Goal: Check status: Check status

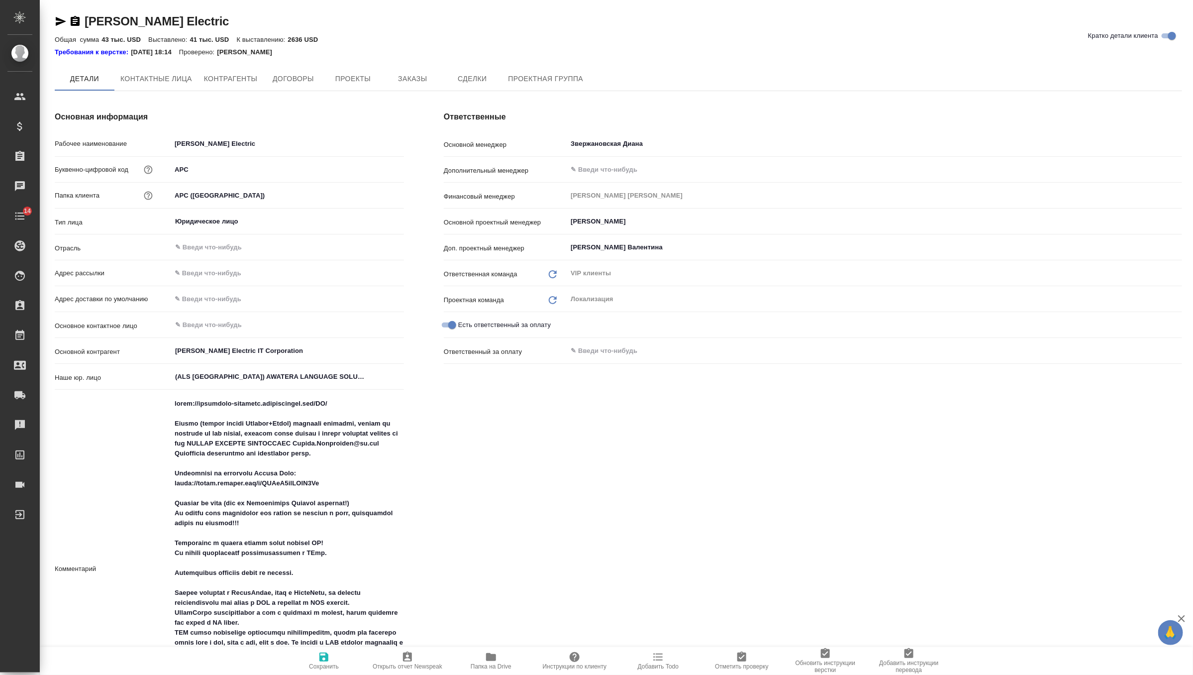
type textarea "x"
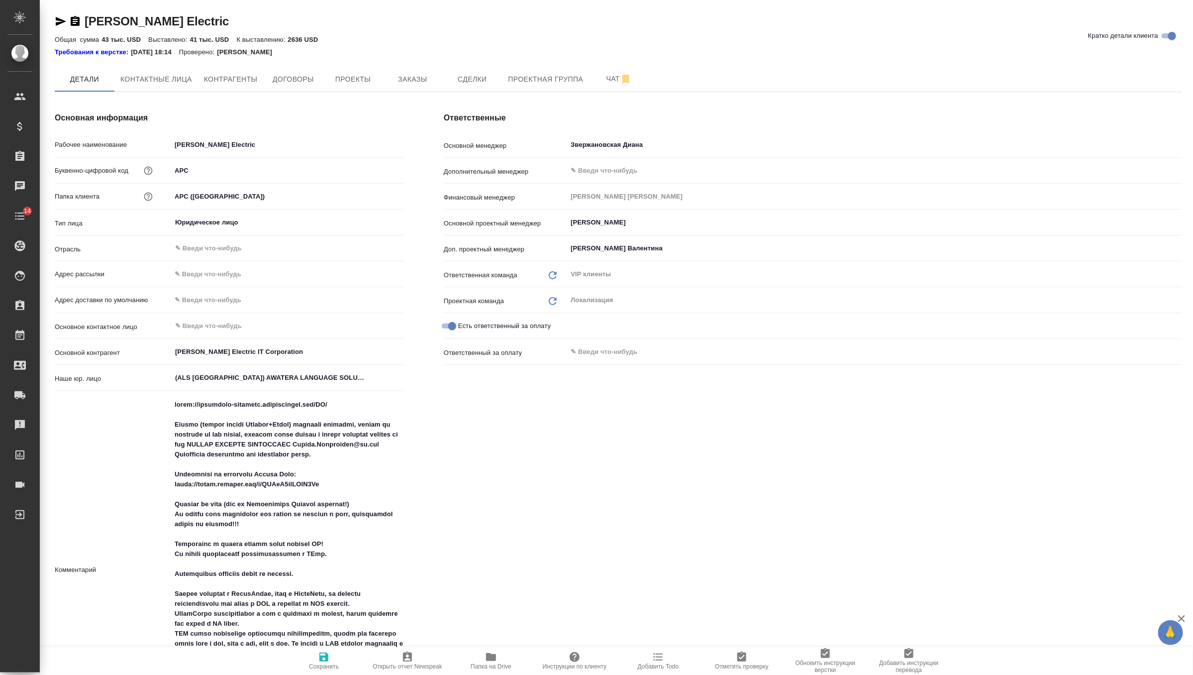
type textarea "x"
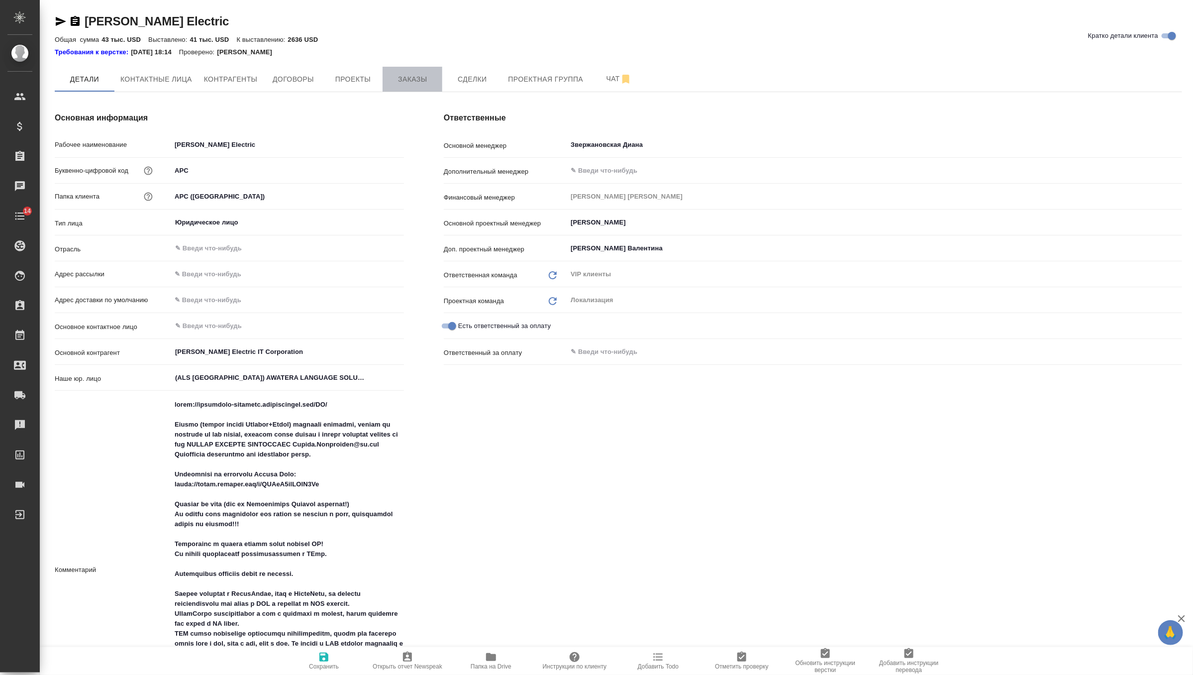
click at [424, 69] on button "Заказы" at bounding box center [413, 79] width 60 height 25
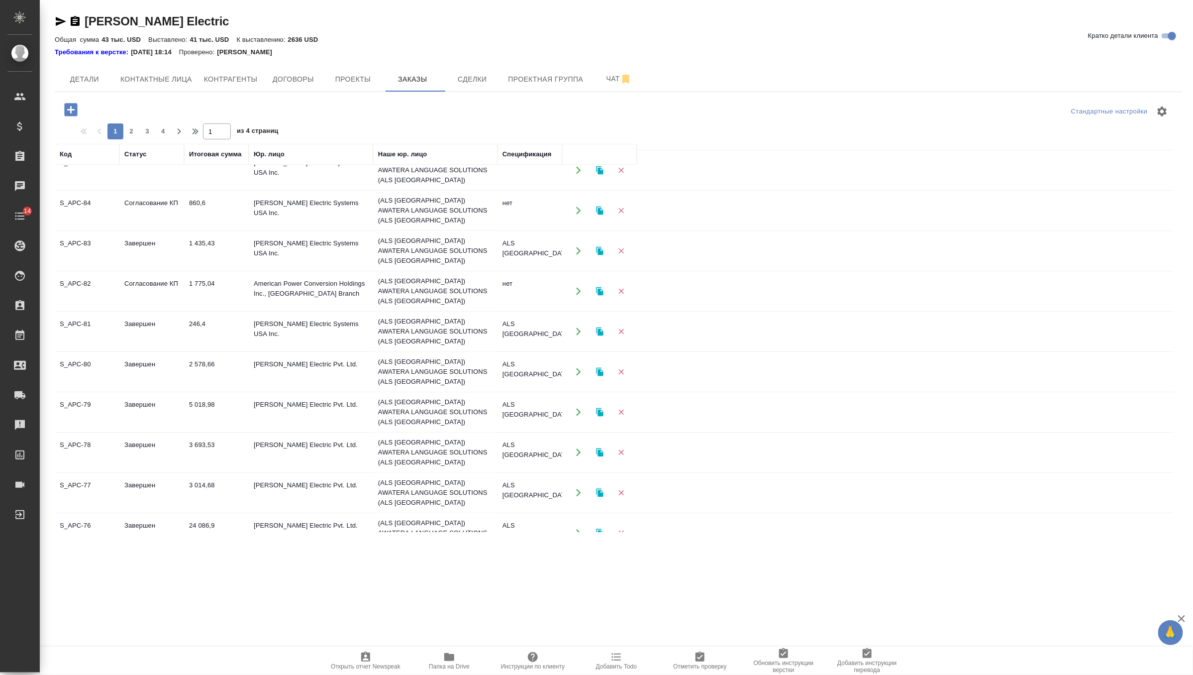
scroll to position [20, 0]
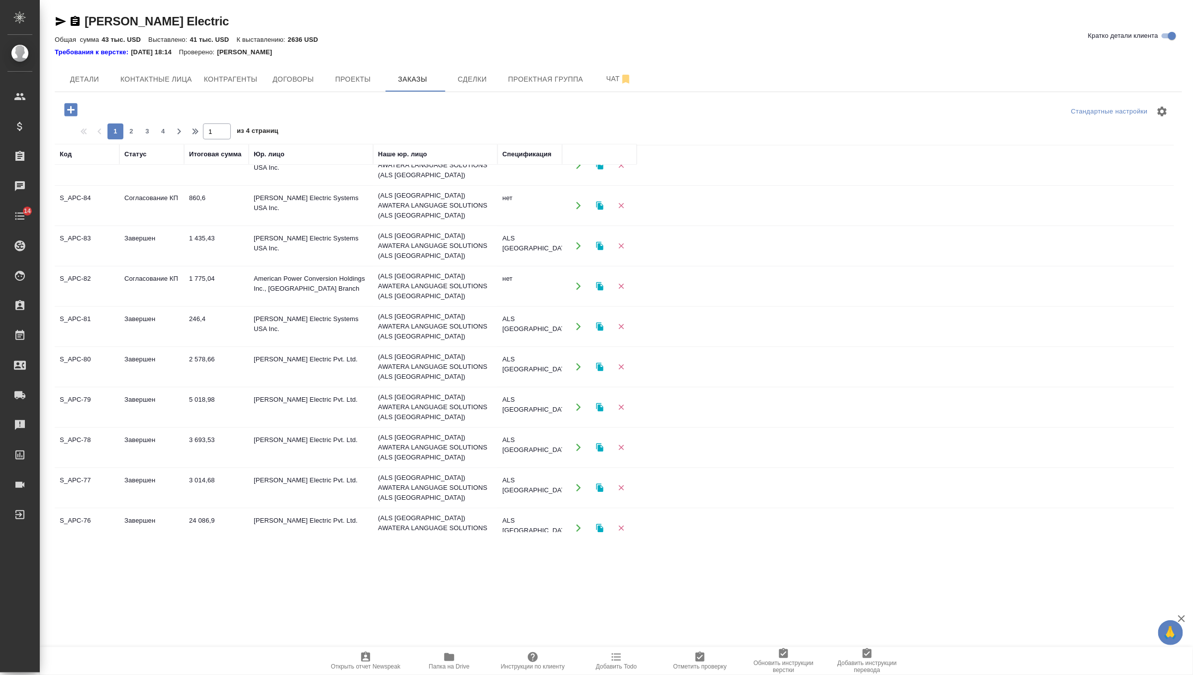
click at [289, 510] on td "[PERSON_NAME] Electric Pvt. Ltd." at bounding box center [311, 527] width 124 height 35
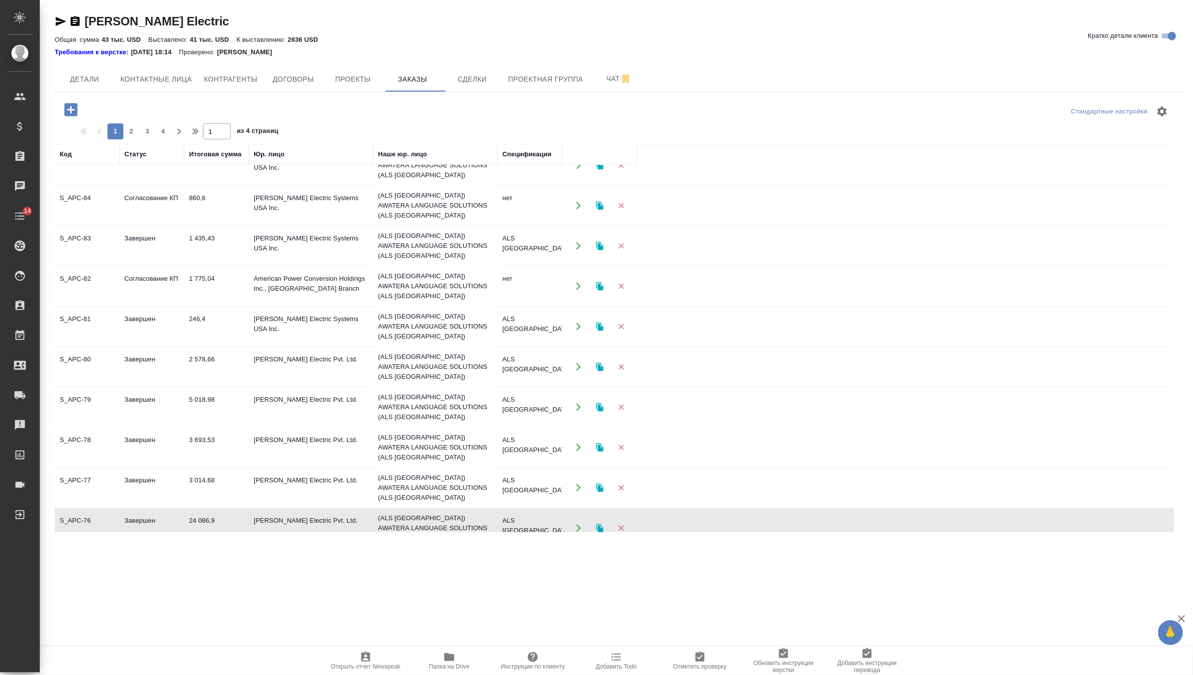
click at [289, 510] on td "[PERSON_NAME] Electric Pvt. Ltd." at bounding box center [311, 527] width 124 height 35
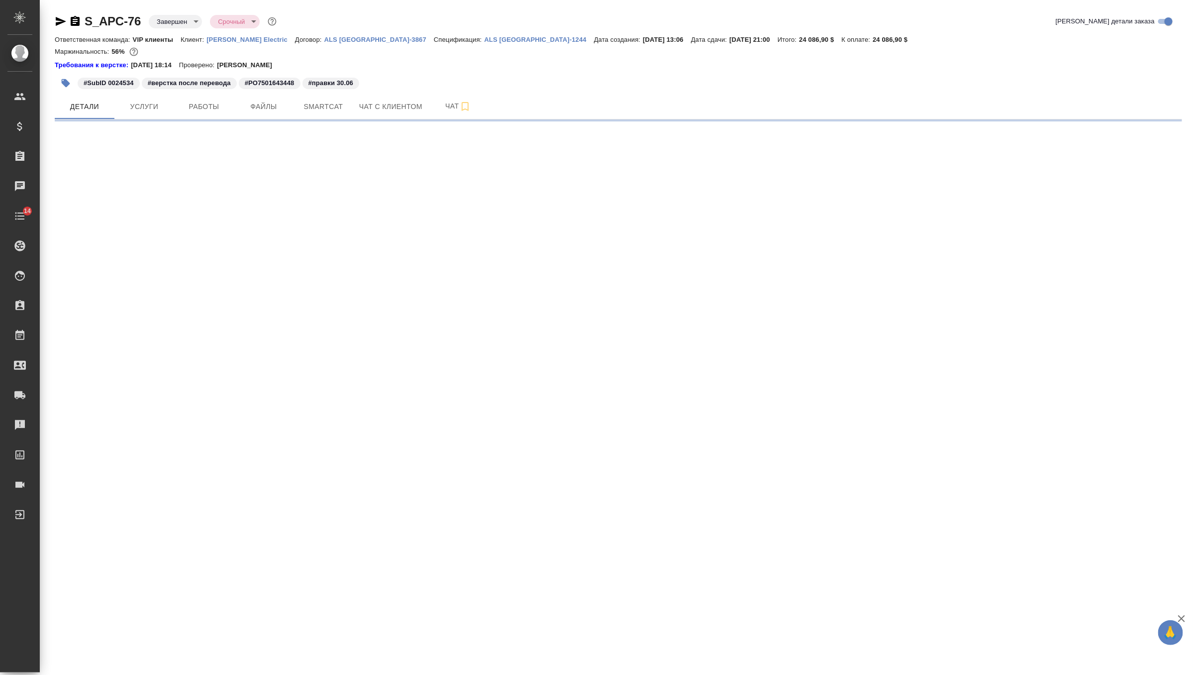
select select "RU"
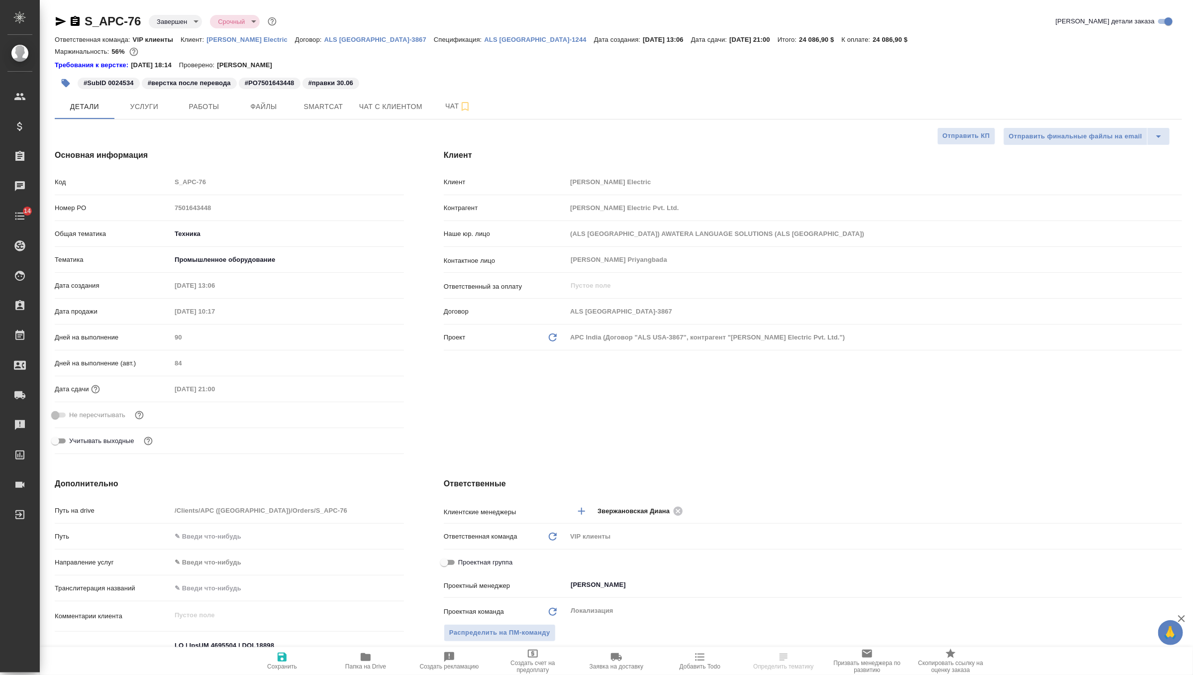
type textarea "x"
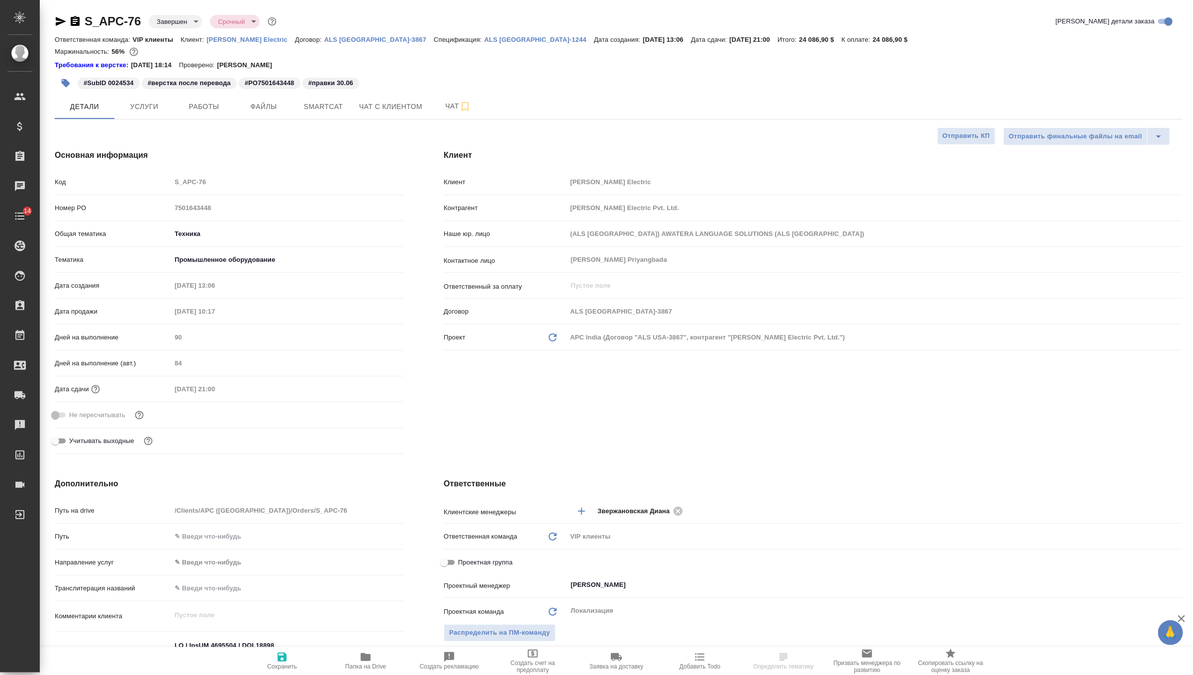
type textarea "x"
click at [485, 41] on p "ALS [GEOGRAPHIC_DATA]-1244" at bounding box center [539, 39] width 109 height 7
type textarea "x"
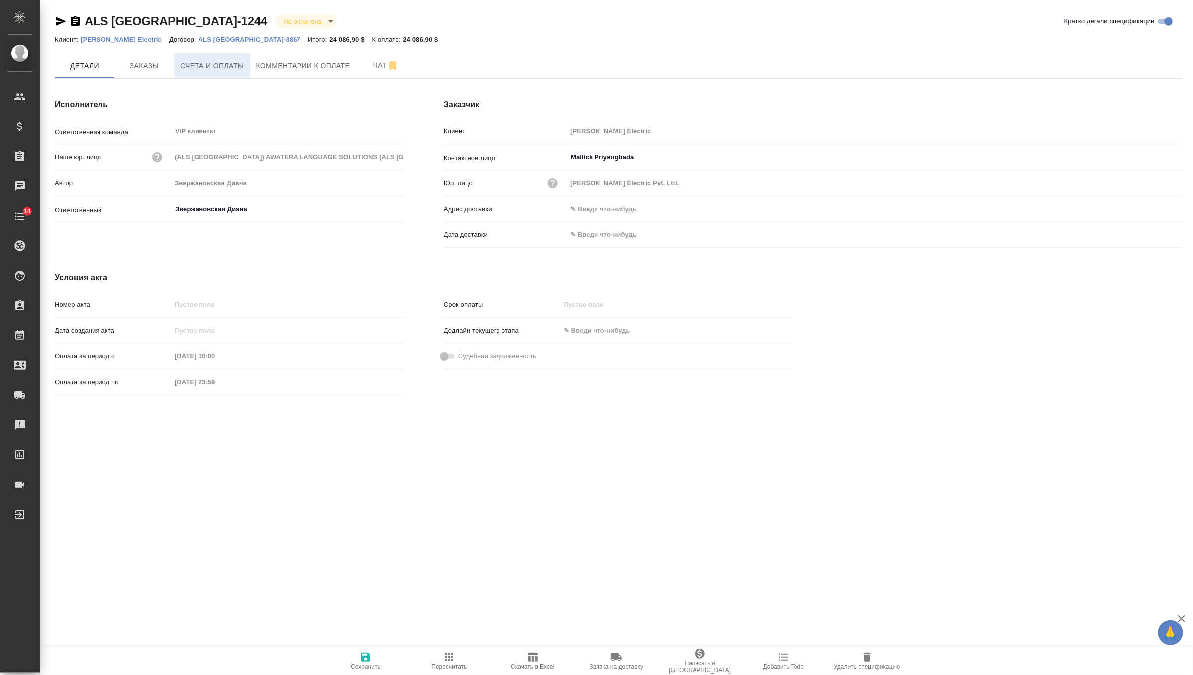
click at [207, 70] on span "Счета и оплаты" at bounding box center [212, 66] width 64 height 12
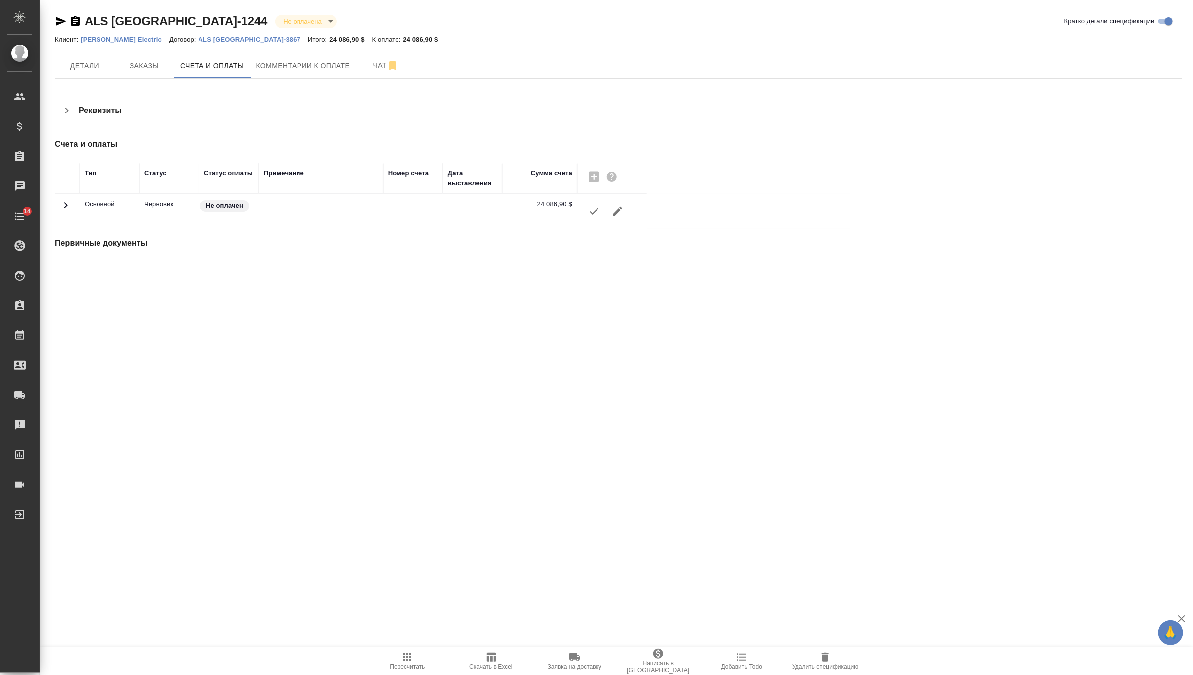
click at [66, 205] on icon at bounding box center [65, 205] width 3 height 6
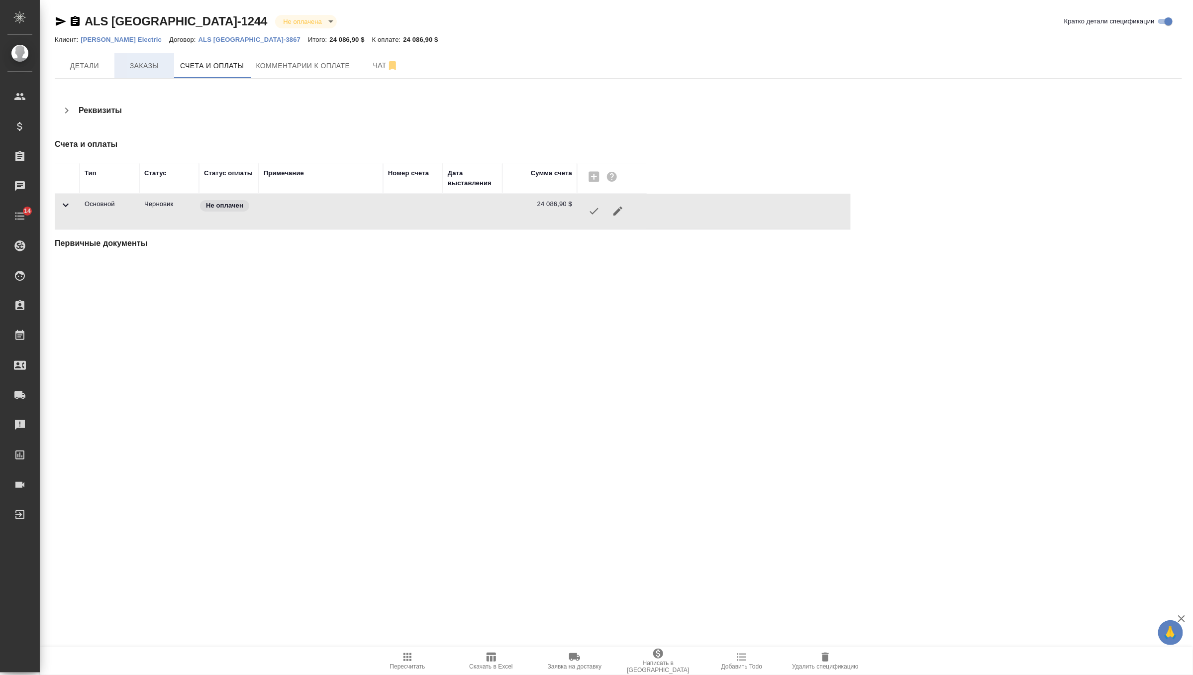
click at [138, 73] on button "Заказы" at bounding box center [144, 65] width 60 height 25
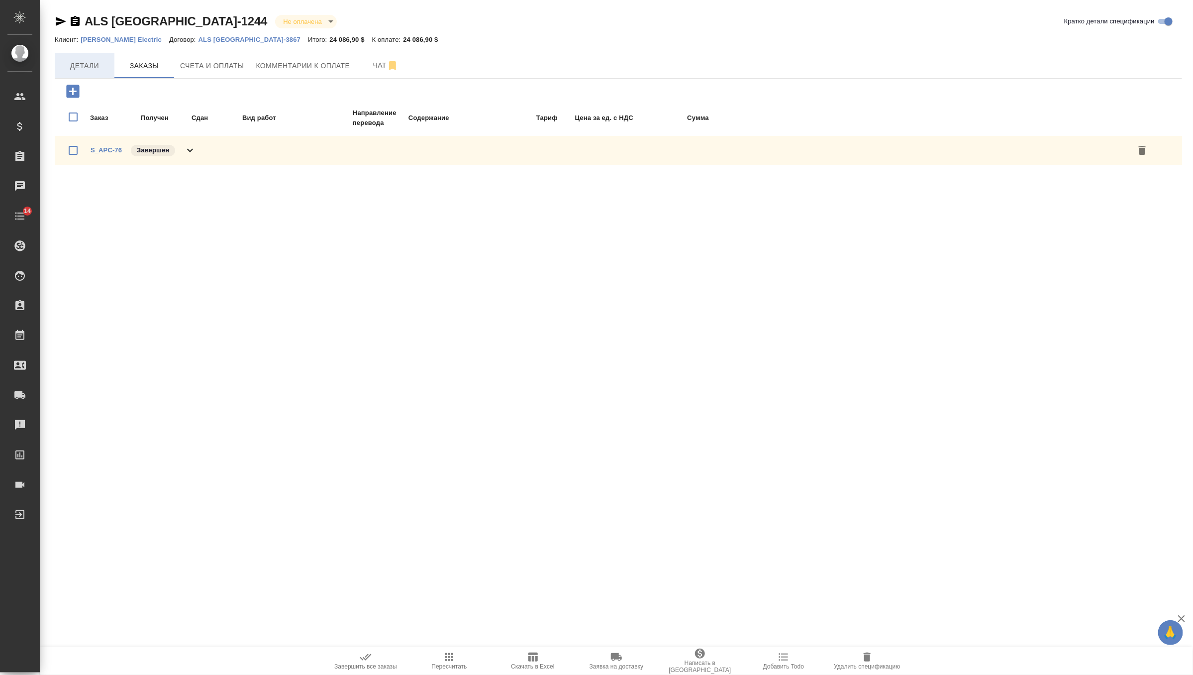
click at [85, 68] on span "Детали" at bounding box center [85, 66] width 48 height 12
